Goal: Information Seeking & Learning: Learn about a topic

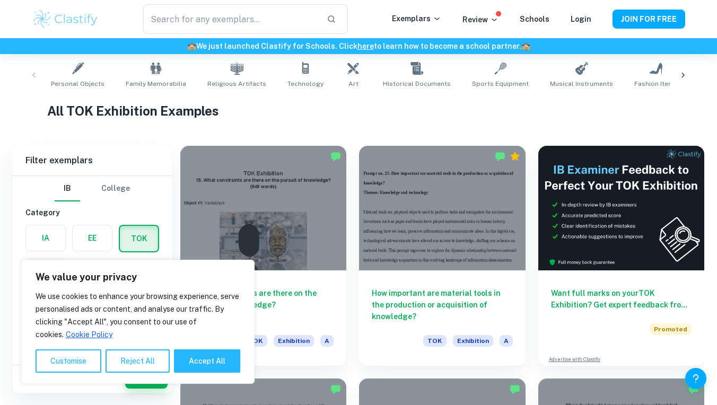
scroll to position [216, 0]
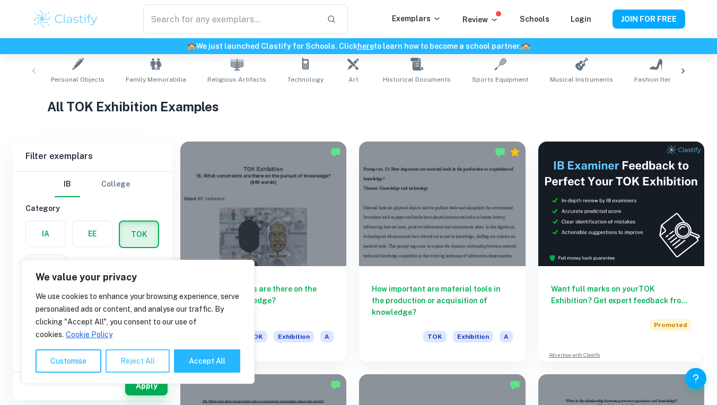
click at [134, 362] on button "Reject All" at bounding box center [138, 361] width 64 height 23
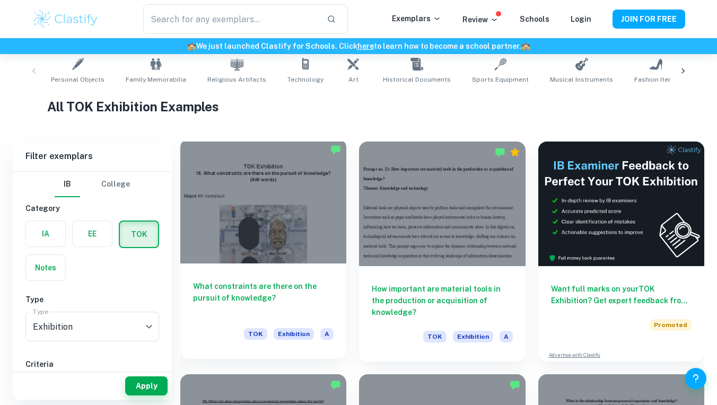
click at [259, 213] on div at bounding box center [263, 201] width 166 height 125
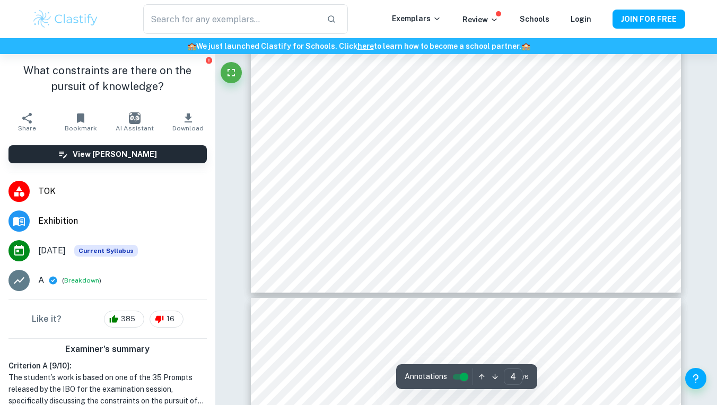
scroll to position [1728, 1]
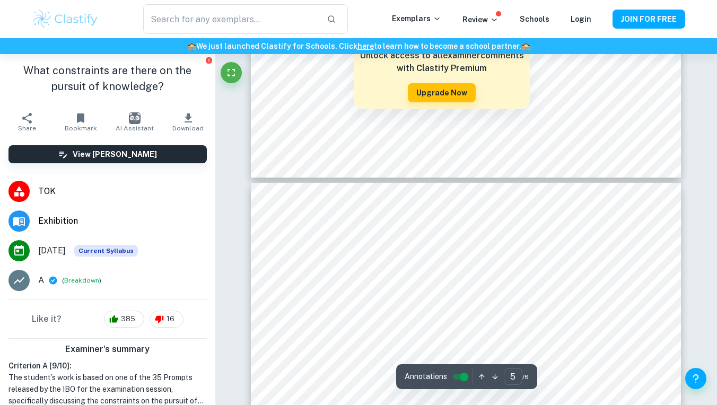
type input "6"
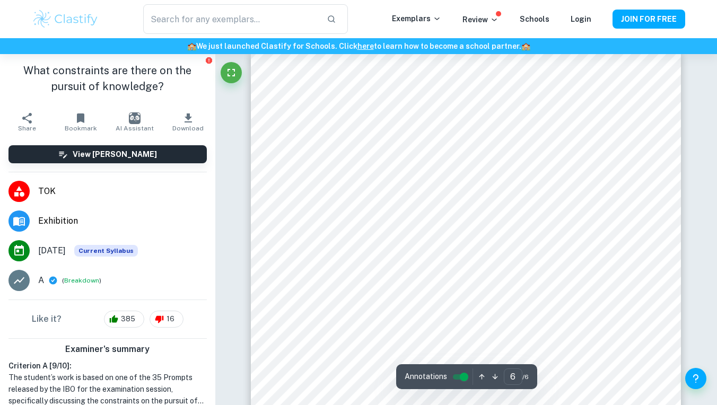
scroll to position [2963, 0]
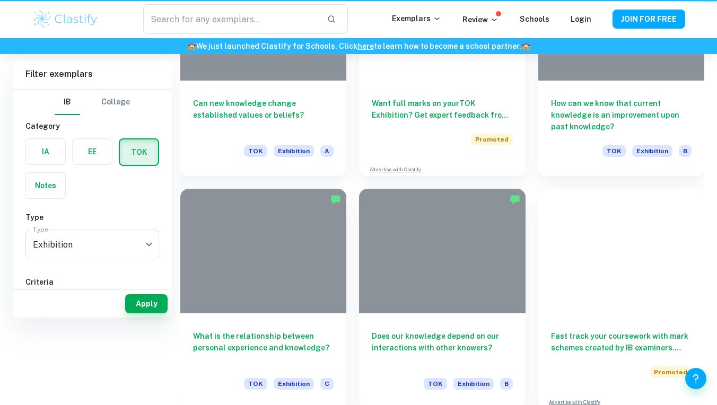
scroll to position [216, 0]
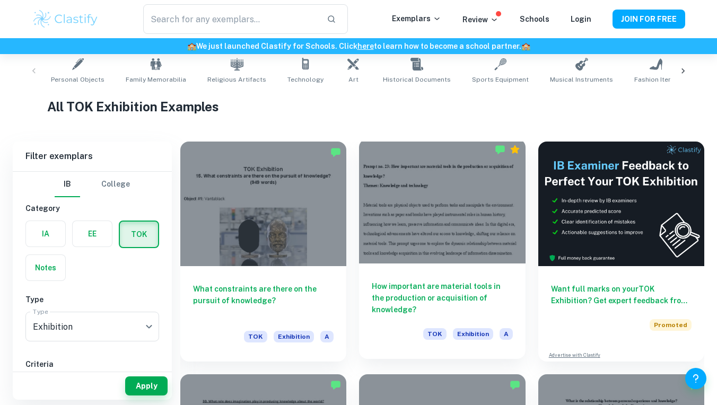
click at [405, 216] on div at bounding box center [442, 201] width 166 height 125
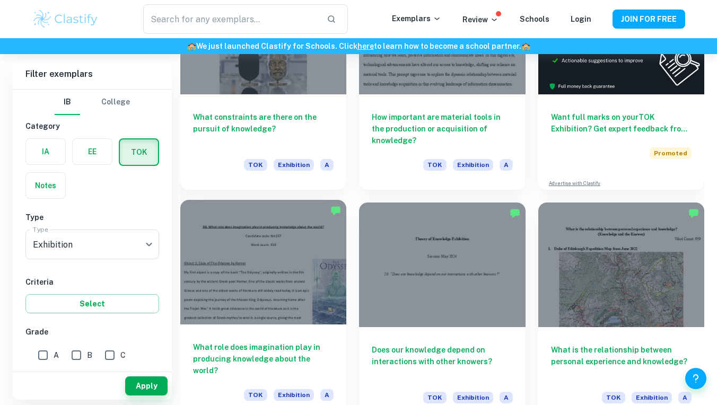
click at [227, 314] on div at bounding box center [263, 262] width 166 height 125
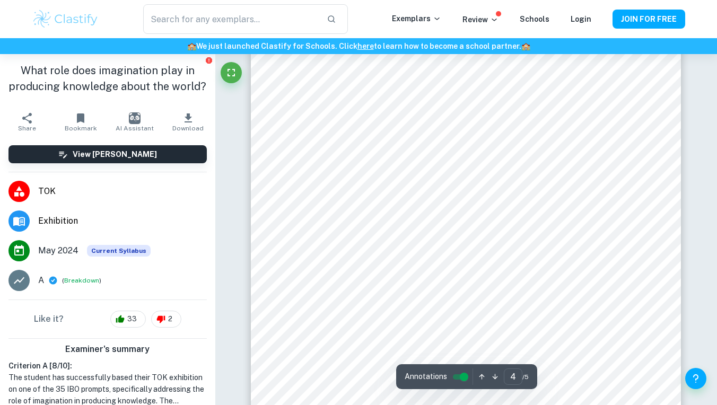
type input "5"
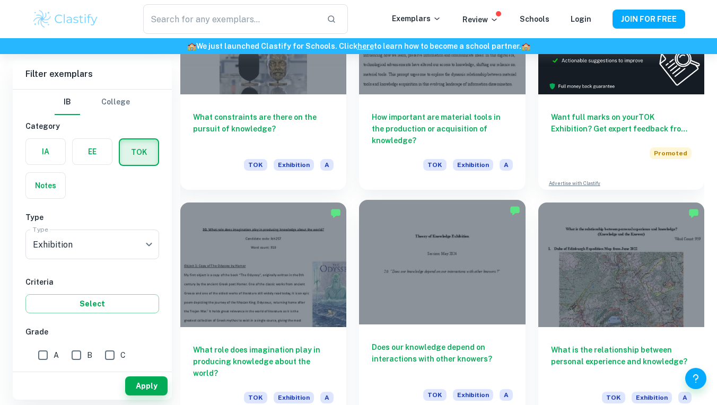
click at [454, 281] on div at bounding box center [442, 262] width 166 height 125
